Goal: Navigation & Orientation: Find specific page/section

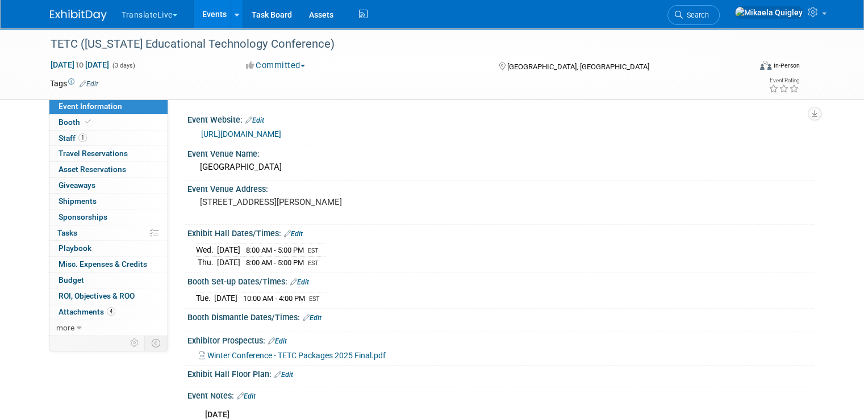
click at [203, 18] on link "Events" at bounding box center [214, 14] width 41 height 28
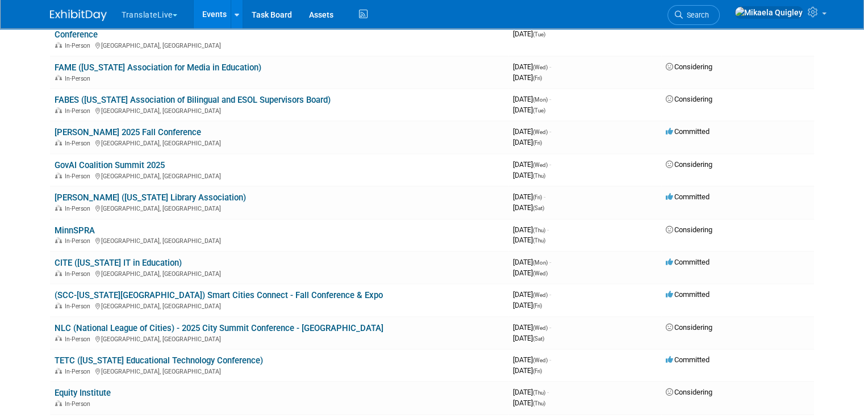
scroll to position [339, 0]
click at [228, 290] on link "(SCC-[US_STATE][GEOGRAPHIC_DATA]) Smart Cities Connect - Fall Conference & Expo" at bounding box center [219, 295] width 328 height 10
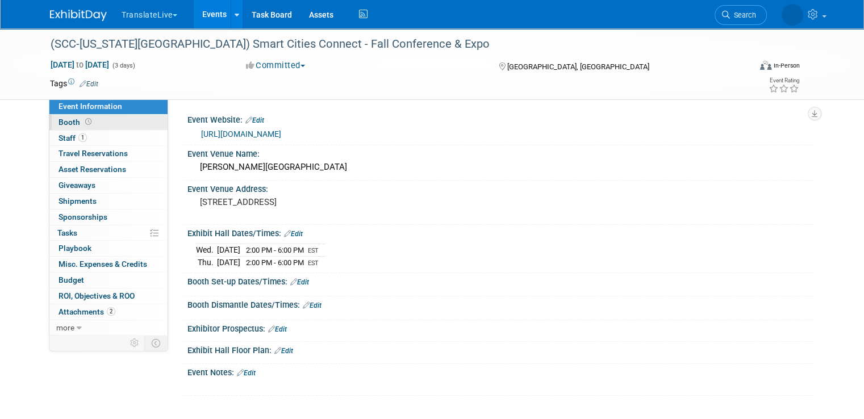
click at [101, 122] on link "Booth" at bounding box center [108, 122] width 118 height 15
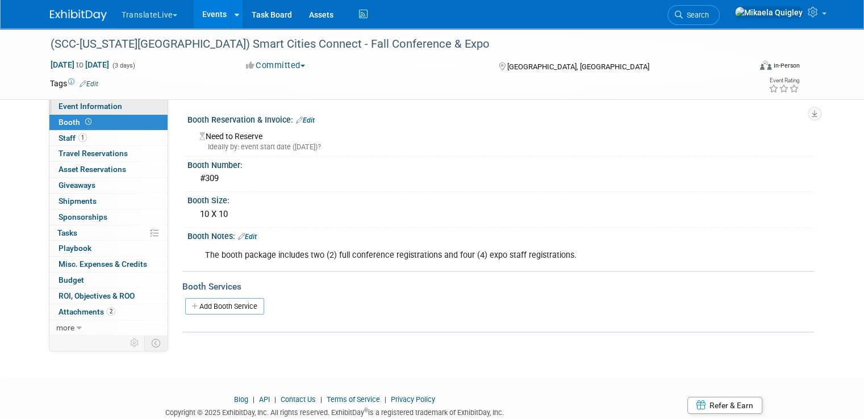
click at [122, 107] on link "Event Information" at bounding box center [108, 106] width 118 height 15
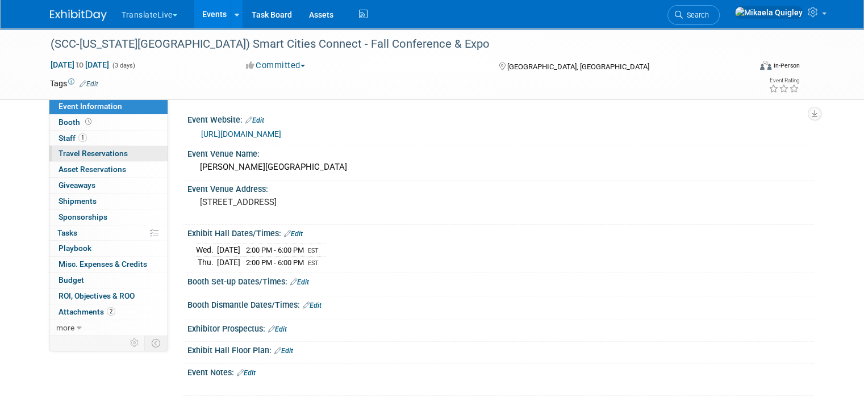
click at [101, 157] on span "Travel Reservations 0" at bounding box center [93, 153] width 69 height 9
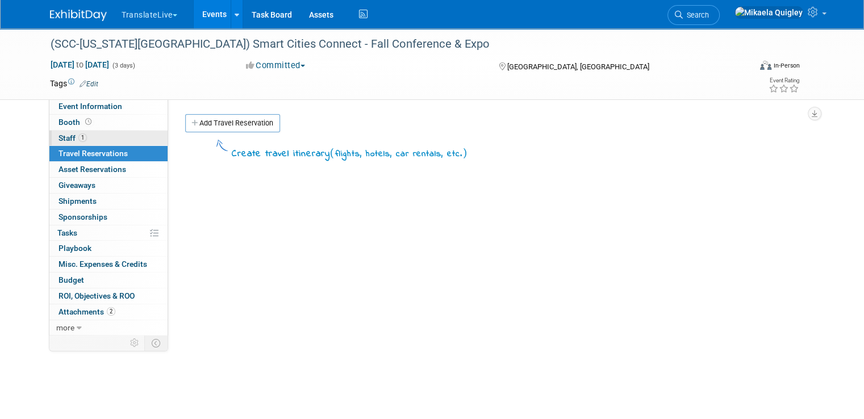
click at [104, 137] on link "1 Staff 1" at bounding box center [108, 138] width 118 height 15
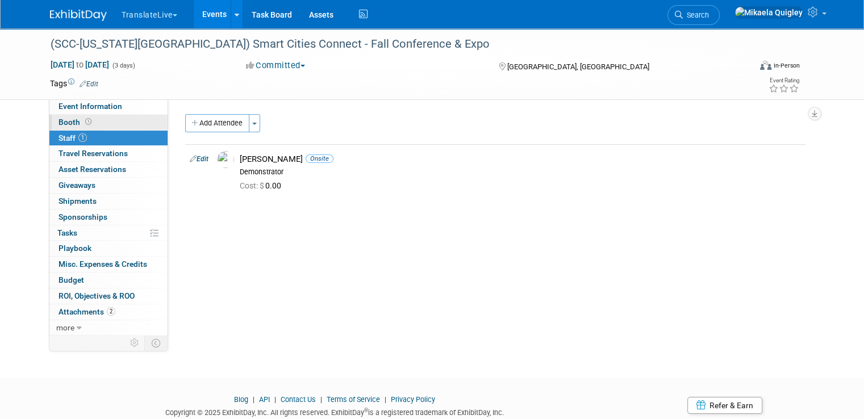
click at [107, 125] on link "Booth" at bounding box center [108, 122] width 118 height 15
